Goal: Task Accomplishment & Management: Manage account settings

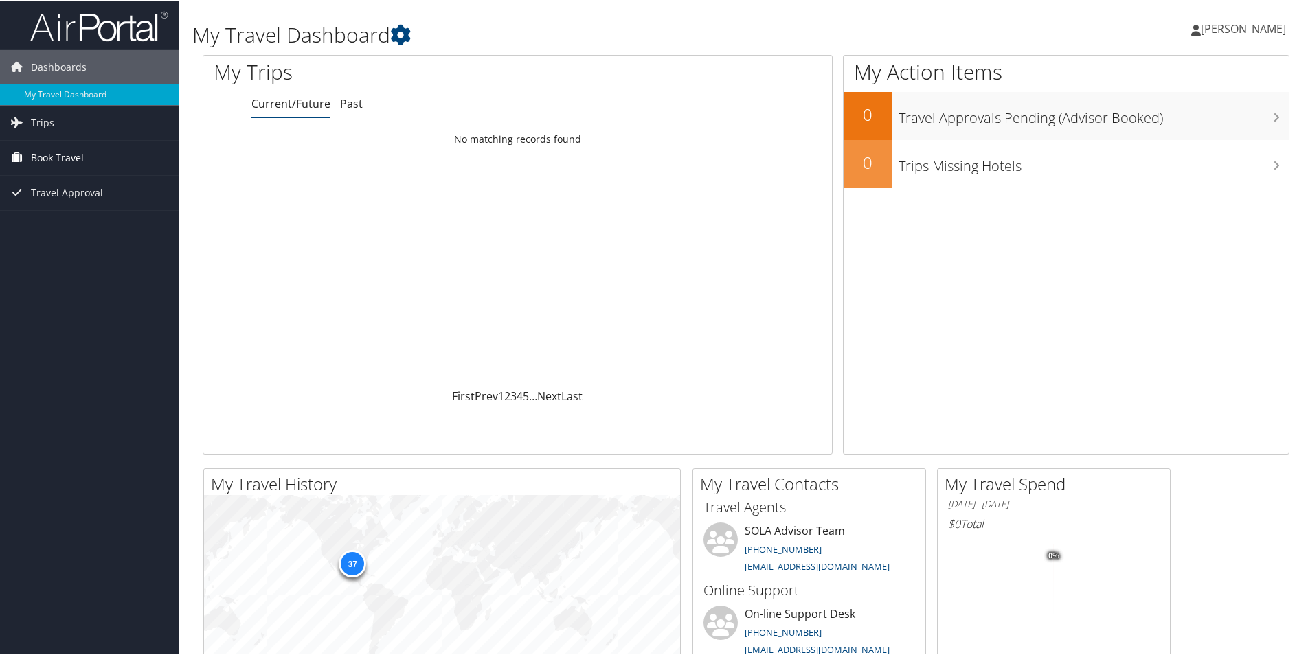
click at [55, 150] on span "Book Travel" at bounding box center [57, 156] width 53 height 34
click at [112, 207] on link "Book/Manage Online Trips" at bounding box center [89, 204] width 179 height 21
click at [1201, 34] on span "[PERSON_NAME]" at bounding box center [1243, 27] width 85 height 15
click at [1159, 224] on link "Sign Out" at bounding box center [1207, 223] width 153 height 23
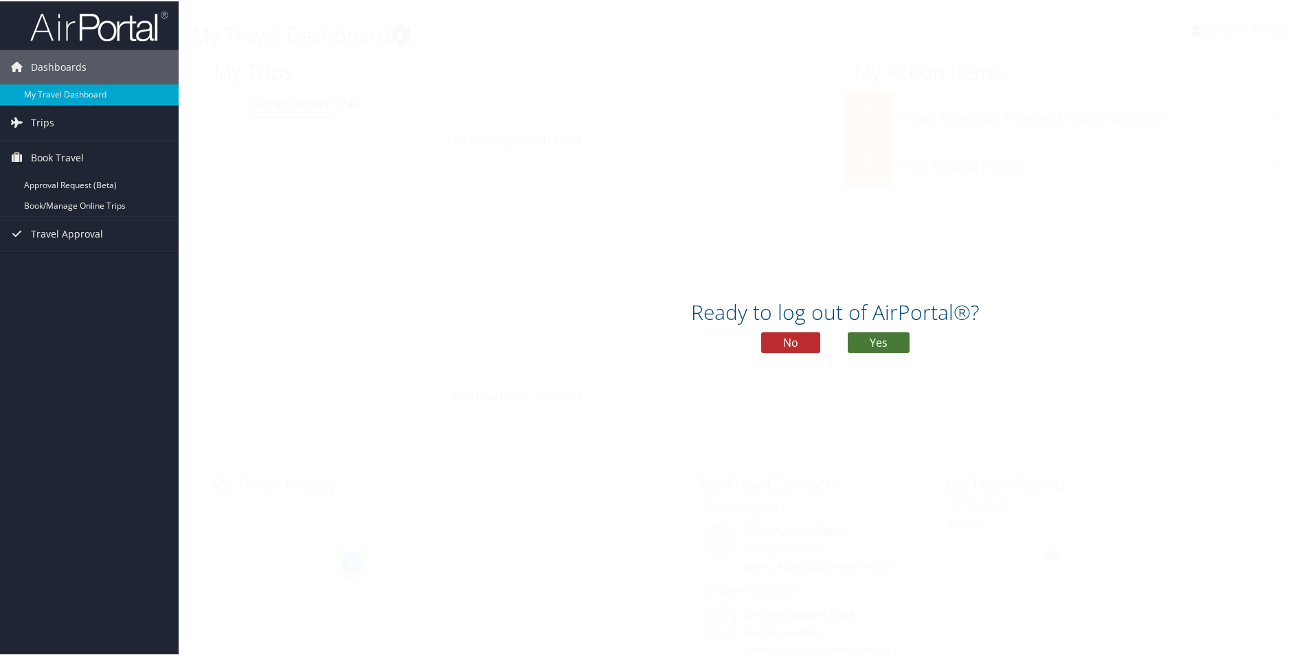
click at [861, 339] on button "Yes" at bounding box center [879, 341] width 62 height 21
